Goal: Task Accomplishment & Management: Manage account settings

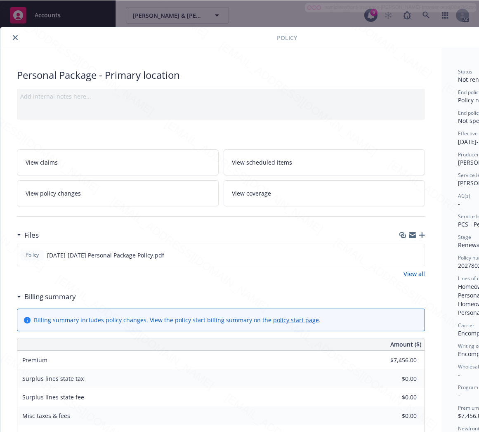
scroll to position [25, 0]
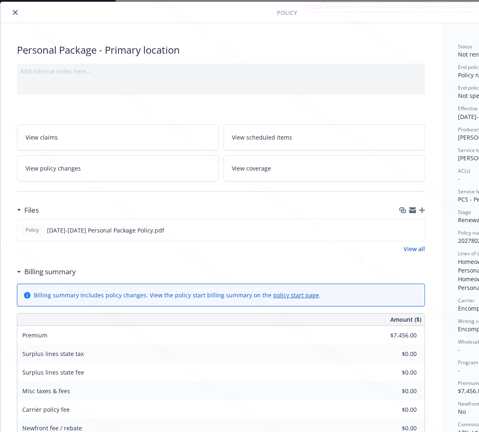
click at [14, 11] on icon "close" at bounding box center [15, 12] width 5 height 5
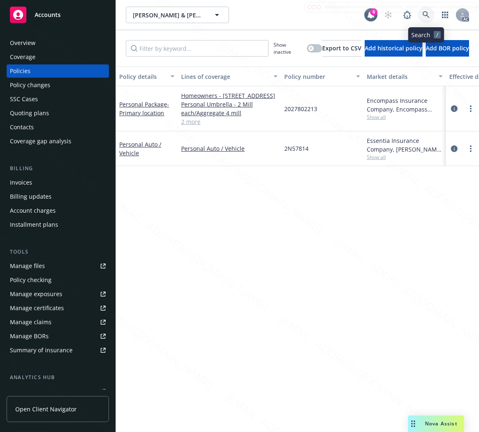
click at [422, 13] on icon at bounding box center [425, 14] width 7 height 7
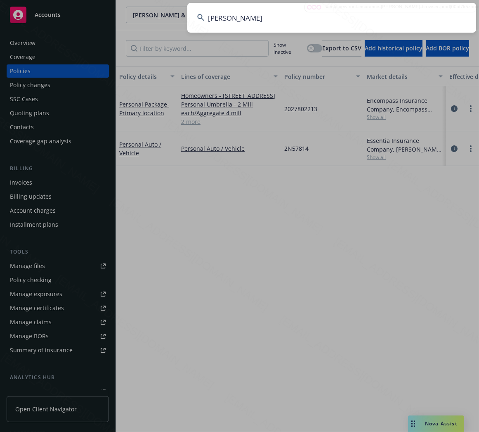
type input "[PERSON_NAME]"
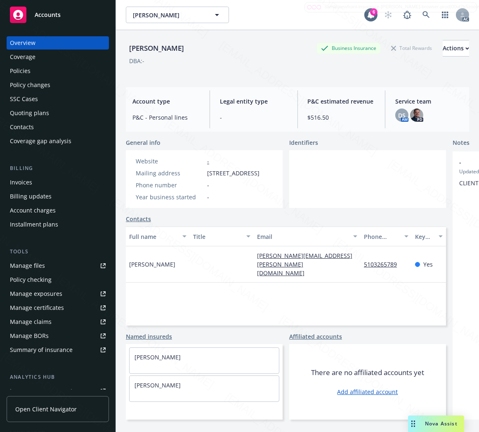
click at [28, 69] on div "Policies" at bounding box center [20, 70] width 21 height 13
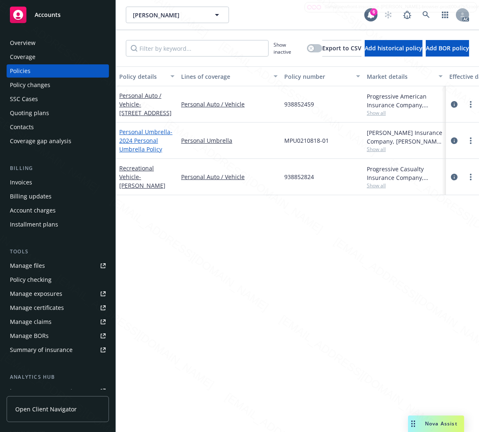
click at [137, 149] on span "- 2024 Personal Umbrella Policy" at bounding box center [145, 140] width 53 height 25
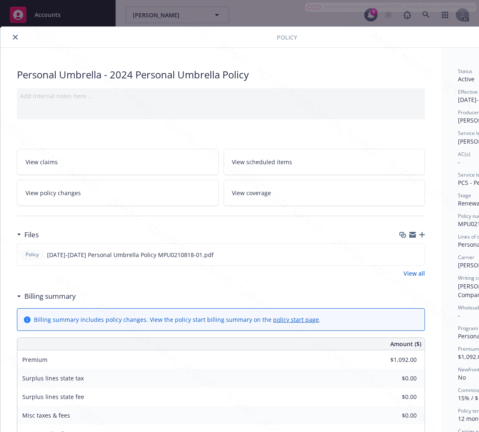
click at [63, 297] on h3 "Billing summary" at bounding box center [50, 296] width 52 height 11
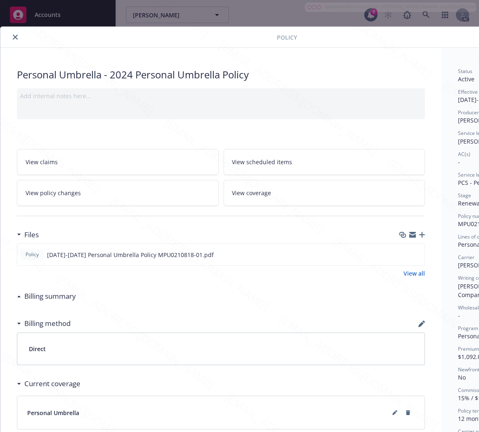
scroll to position [0, 95]
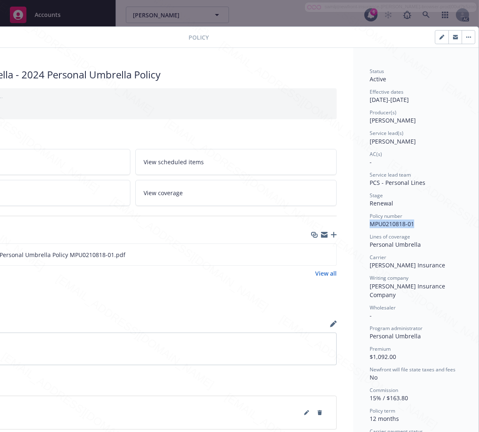
drag, startPoint x: 364, startPoint y: 224, endPoint x: 410, endPoint y: 225, distance: 46.2
click at [410, 225] on div "Policy number MPU0210818-01" at bounding box center [416, 220] width 92 height 16
copy span "MPU0210818-01"
click at [312, 254] on icon "download file" at bounding box center [314, 253] width 5 height 5
click at [466, 38] on icon "button" at bounding box center [468, 37] width 5 height 2
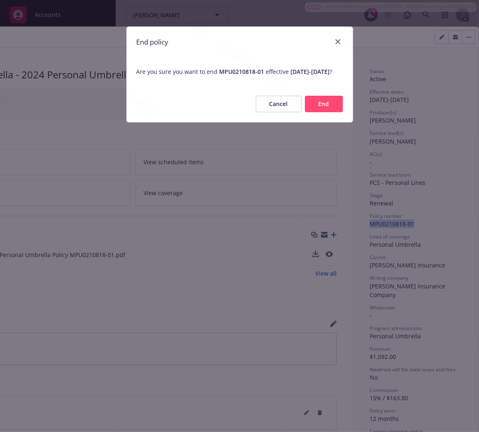
click at [326, 110] on button "End" at bounding box center [324, 104] width 38 height 17
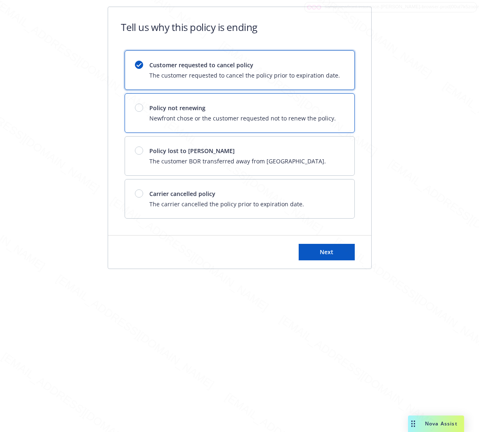
click at [326, 110] on span "Policy not renewing" at bounding box center [243, 108] width 186 height 9
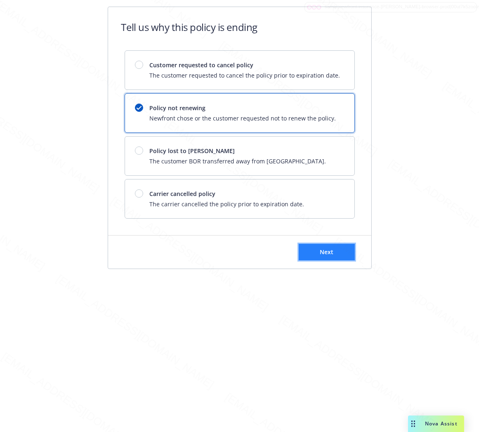
click at [327, 250] on span "Next" at bounding box center [327, 252] width 14 height 8
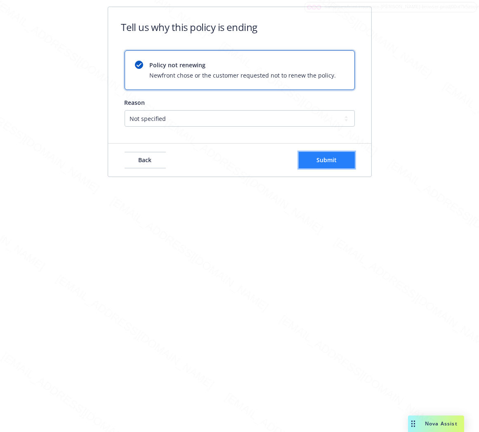
click at [331, 153] on button "Submit" at bounding box center [327, 160] width 56 height 17
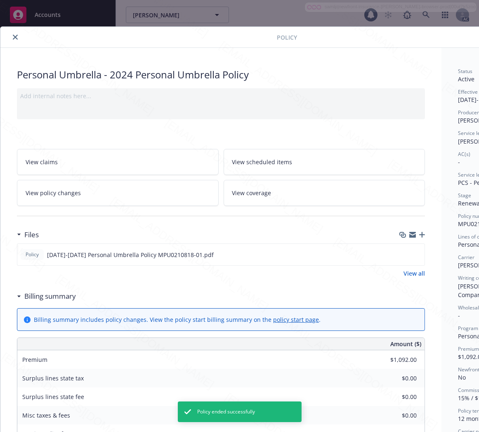
scroll to position [25, 0]
